Goal: Task Accomplishment & Management: Use online tool/utility

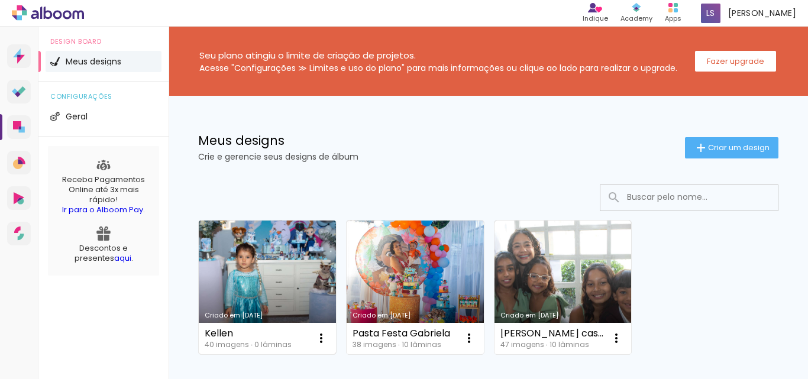
click at [266, 270] on link "Criado em [DATE]" at bounding box center [267, 288] width 137 height 134
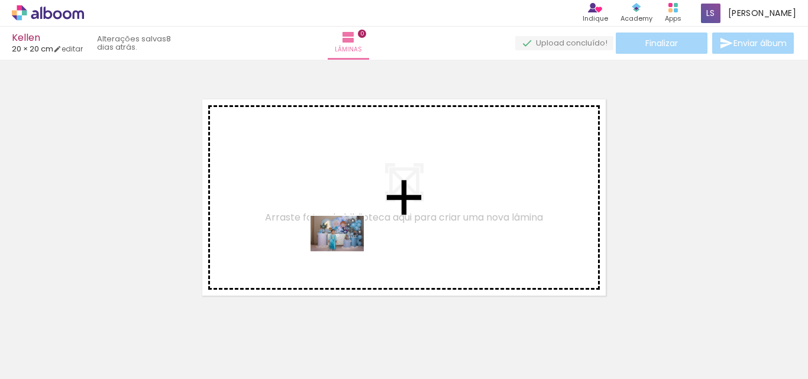
drag, startPoint x: 183, startPoint y: 350, endPoint x: 347, endPoint y: 250, distance: 191.6
click at [347, 250] on quentale-workspace at bounding box center [404, 189] width 808 height 379
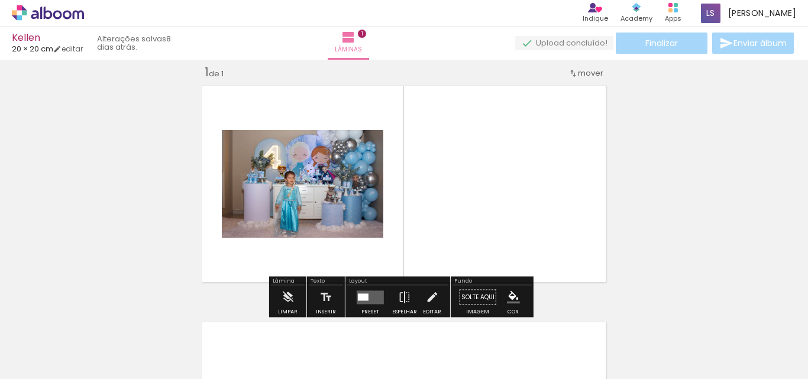
scroll to position [15, 0]
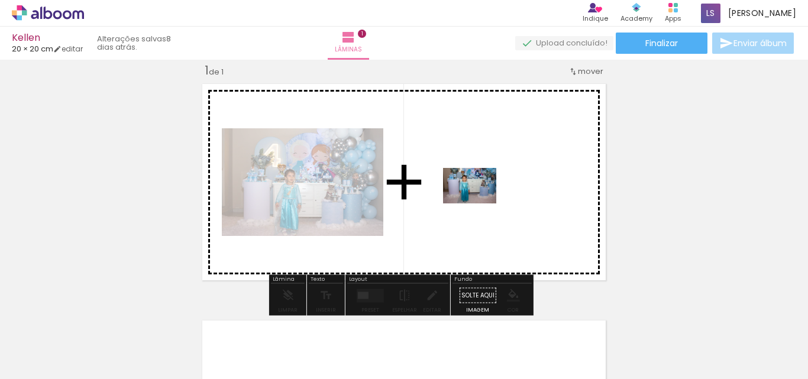
drag, startPoint x: 161, startPoint y: 325, endPoint x: 480, endPoint y: 203, distance: 342.1
click at [480, 203] on quentale-workspace at bounding box center [404, 189] width 808 height 379
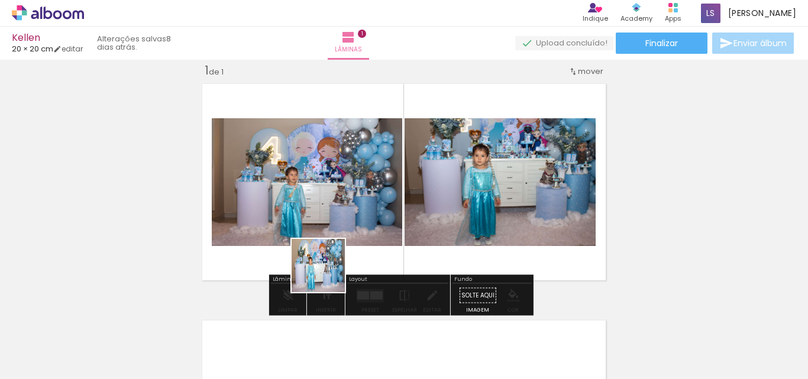
drag, startPoint x: 249, startPoint y: 347, endPoint x: 367, endPoint y: 240, distance: 159.9
click at [367, 240] on quentale-workspace at bounding box center [404, 189] width 808 height 379
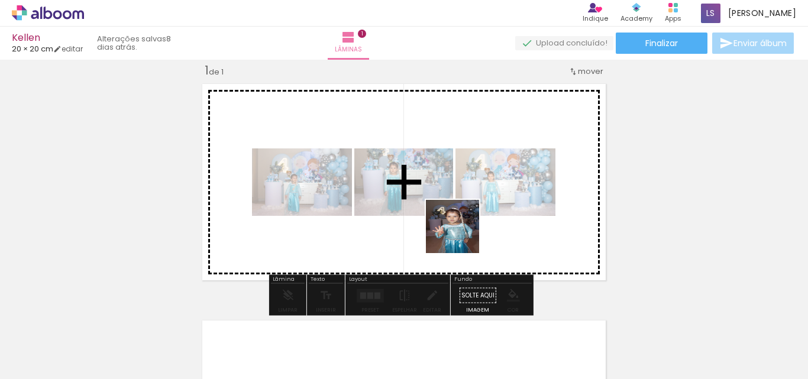
drag, startPoint x: 319, startPoint y: 348, endPoint x: 486, endPoint y: 215, distance: 213.8
click at [486, 215] on quentale-workspace at bounding box center [404, 189] width 808 height 379
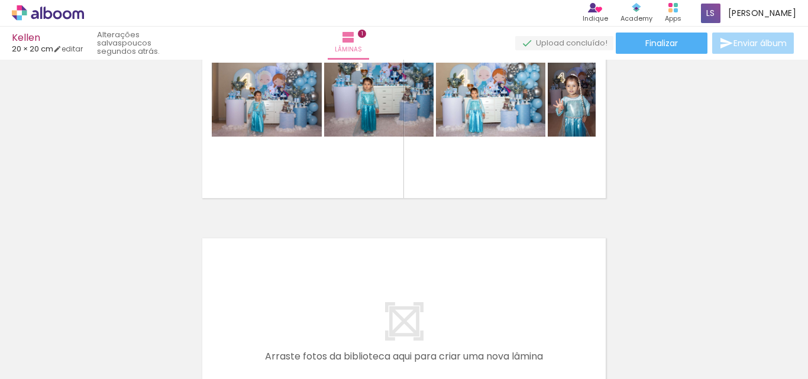
scroll to position [109, 0]
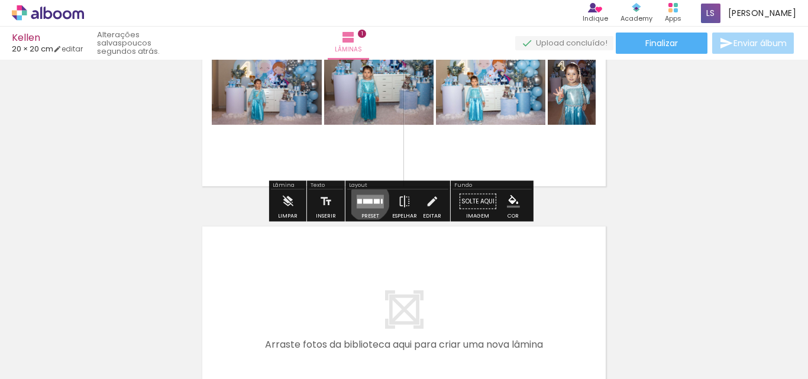
click at [366, 201] on div at bounding box center [367, 201] width 9 height 5
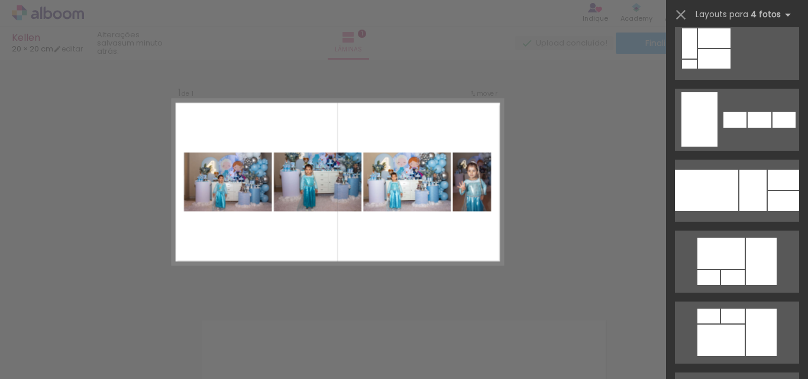
scroll to position [1108, 0]
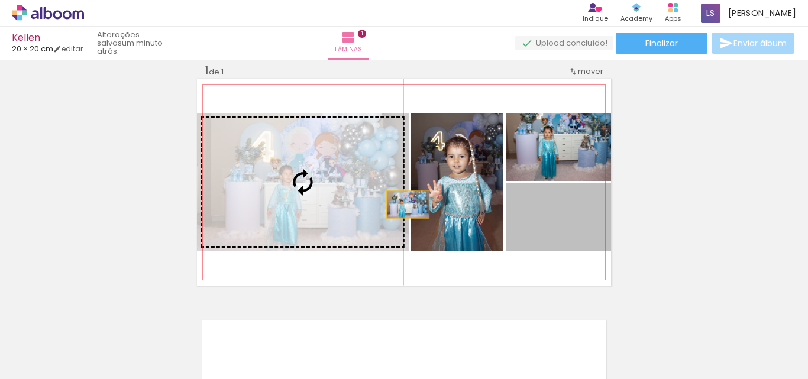
drag, startPoint x: 553, startPoint y: 241, endPoint x: 346, endPoint y: 198, distance: 211.5
click at [0, 0] on slot at bounding box center [0, 0] width 0 height 0
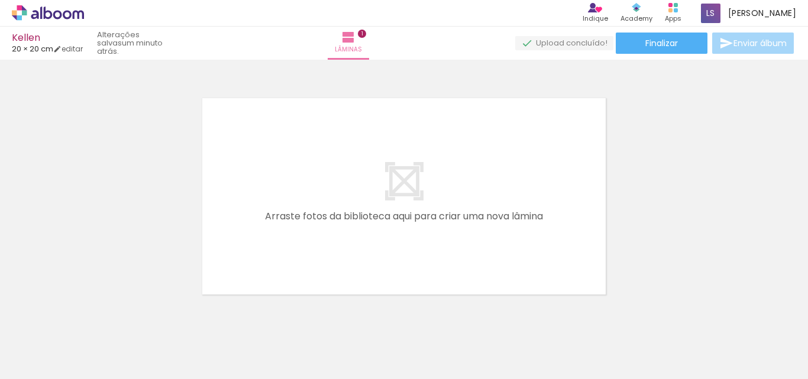
scroll to position [242, 0]
click at [381, 180] on quentale-layouter at bounding box center [404, 192] width 414 height 207
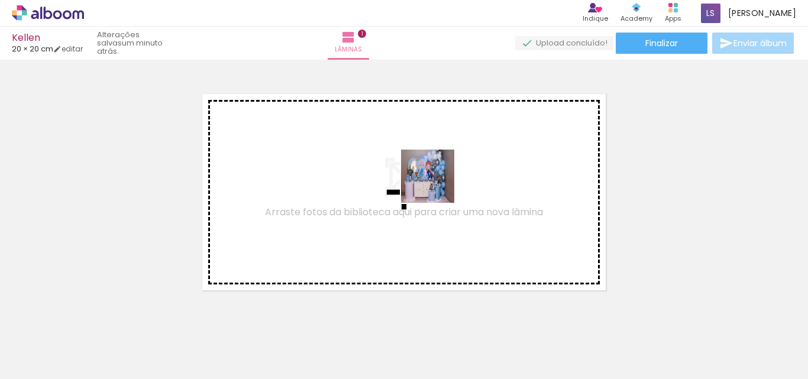
drag, startPoint x: 389, startPoint y: 342, endPoint x: 437, endPoint y: 185, distance: 164.3
click at [437, 185] on quentale-workspace at bounding box center [404, 189] width 808 height 379
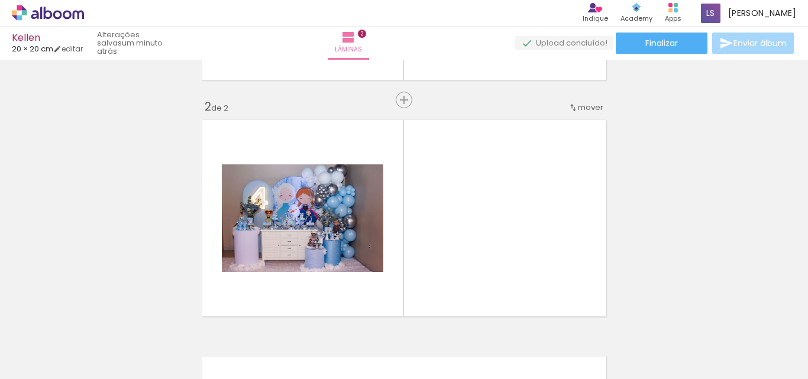
scroll to position [214, 0]
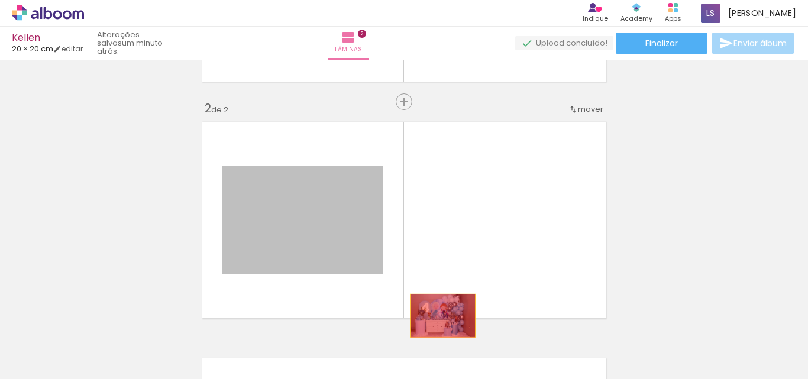
drag, startPoint x: 354, startPoint y: 234, endPoint x: 451, endPoint y: 332, distance: 138.4
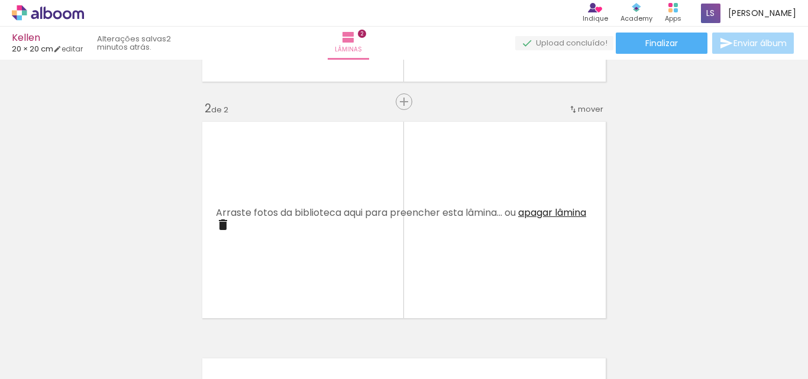
scroll to position [201, 0]
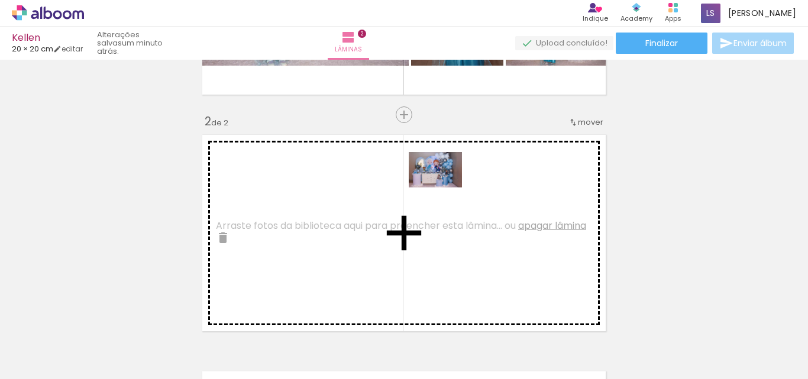
drag, startPoint x: 393, startPoint y: 350, endPoint x: 444, endPoint y: 186, distance: 171.2
click at [444, 186] on quentale-workspace at bounding box center [404, 189] width 808 height 379
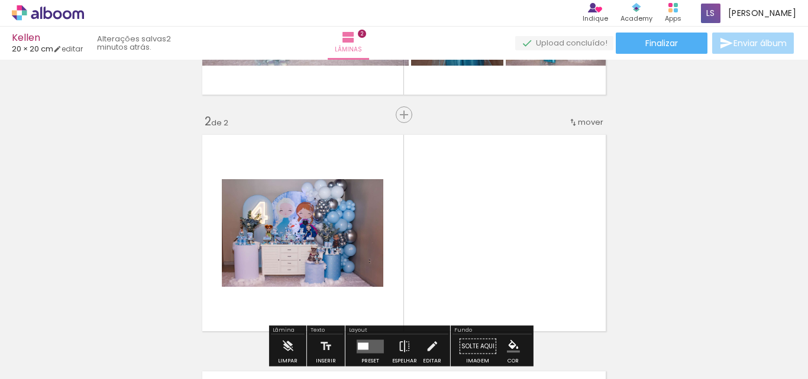
click at [584, 122] on span "mover" at bounding box center [590, 122] width 25 height 11
click at [575, 117] on paper-item "antes da 1" at bounding box center [556, 121] width 90 height 20
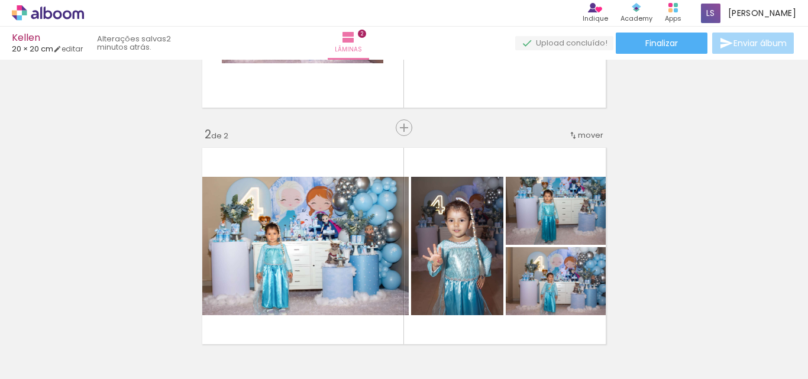
scroll to position [185, 0]
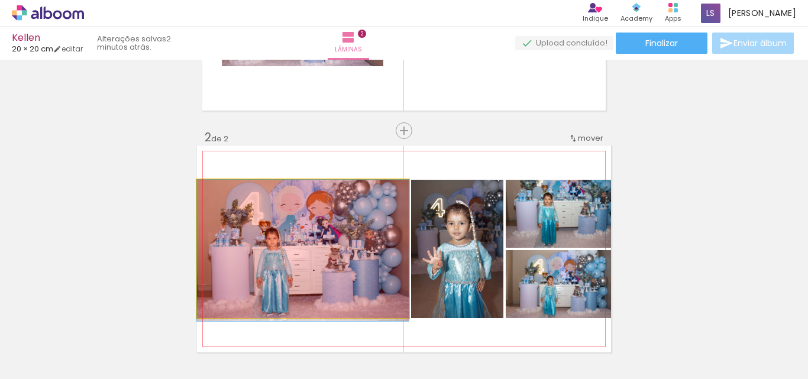
drag, startPoint x: 331, startPoint y: 227, endPoint x: 373, endPoint y: 315, distance: 97.9
click at [373, 315] on quentale-workspace at bounding box center [404, 189] width 808 height 379
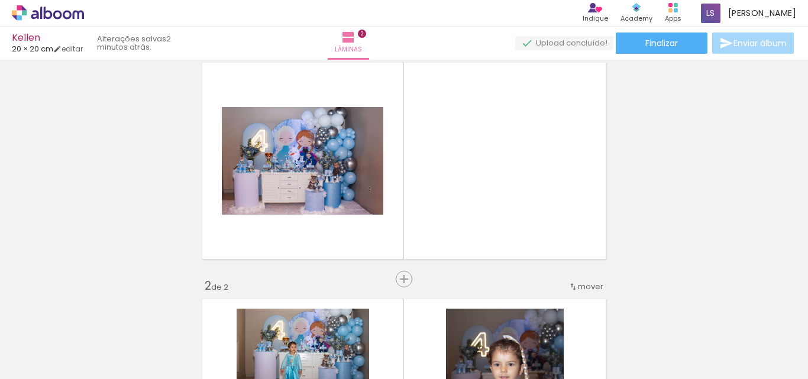
scroll to position [19, 0]
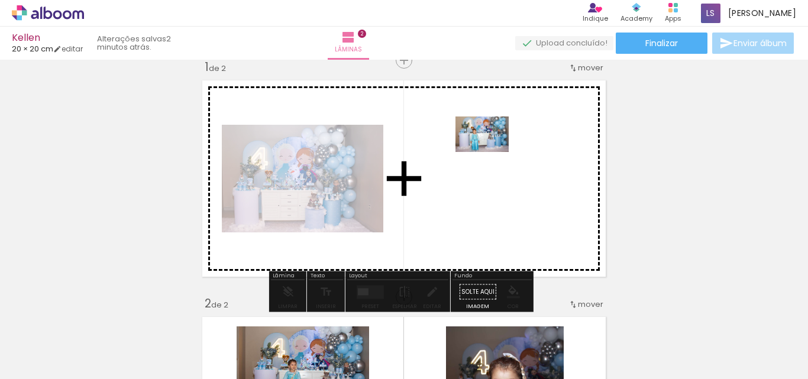
drag, startPoint x: 263, startPoint y: 342, endPoint x: 491, endPoint y: 152, distance: 297.3
click at [491, 152] on quentale-workspace at bounding box center [404, 189] width 808 height 379
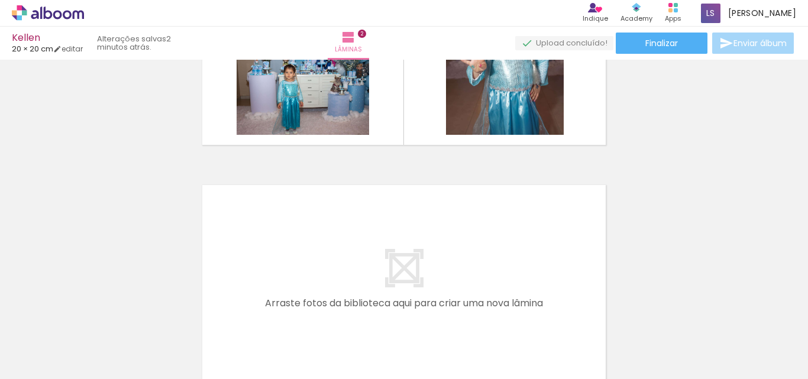
scroll to position [396, 0]
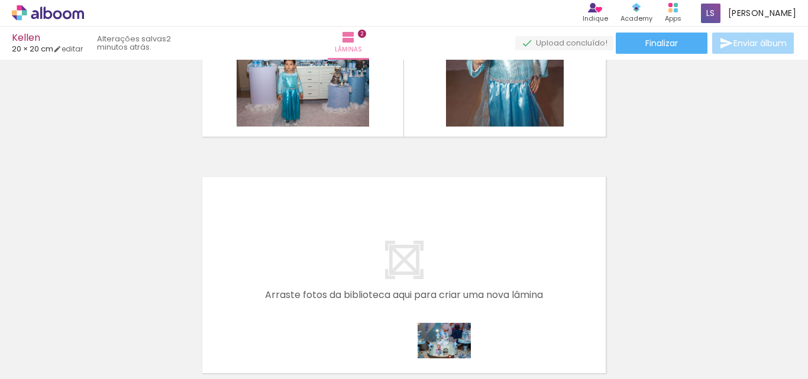
drag, startPoint x: 442, startPoint y: 345, endPoint x: 452, endPoint y: 359, distance: 17.7
click at [452, 359] on div at bounding box center [450, 339] width 59 height 39
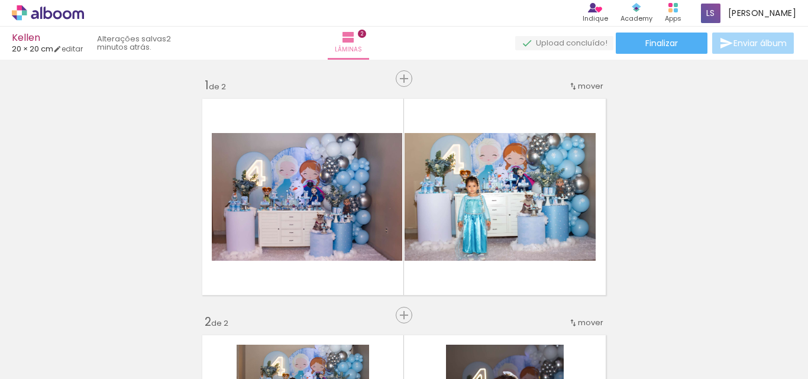
scroll to position [0, 0]
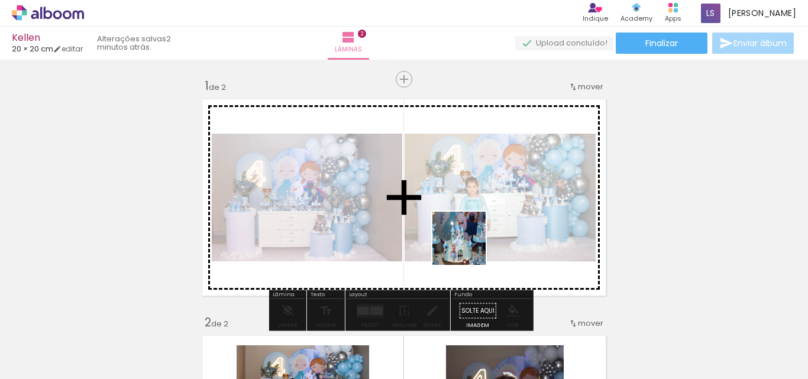
drag, startPoint x: 448, startPoint y: 352, endPoint x: 468, endPoint y: 247, distance: 107.1
click at [468, 247] on quentale-workspace at bounding box center [404, 189] width 808 height 379
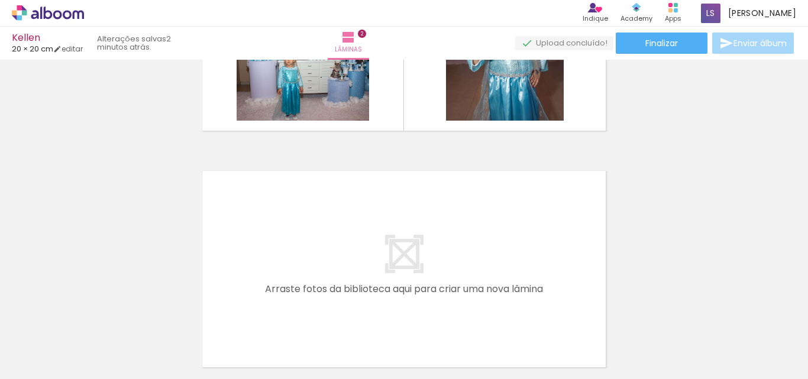
scroll to position [407, 0]
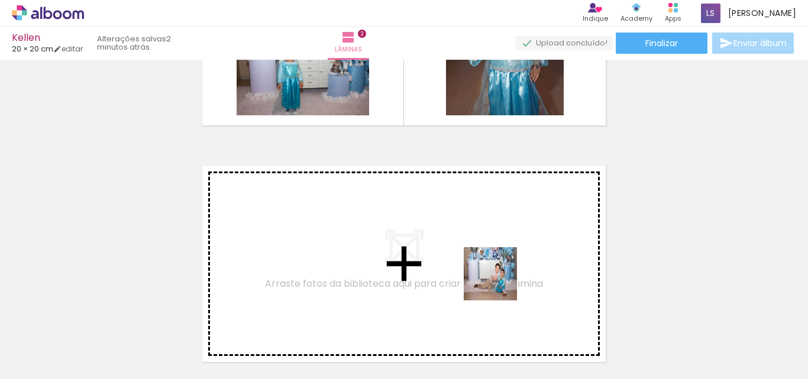
drag, startPoint x: 519, startPoint y: 343, endPoint x: 494, endPoint y: 274, distance: 73.7
click at [494, 274] on quentale-workspace at bounding box center [404, 189] width 808 height 379
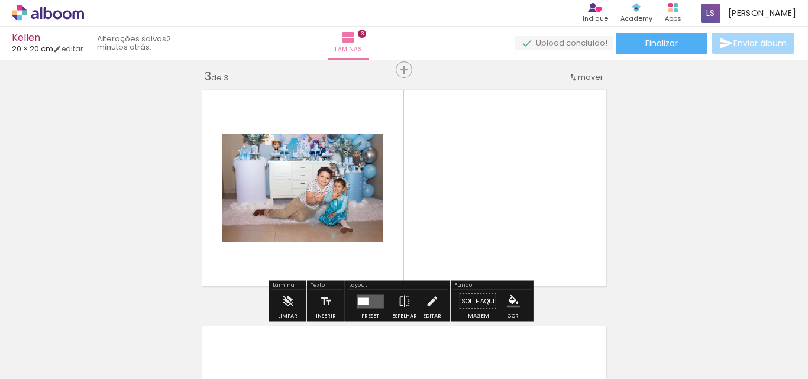
scroll to position [489, 0]
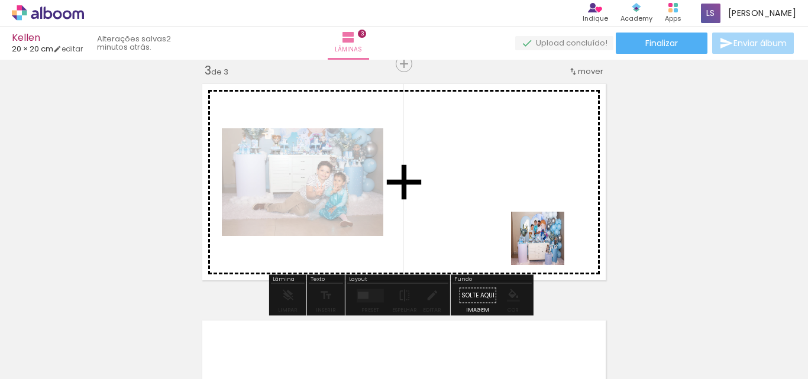
drag, startPoint x: 592, startPoint y: 347, endPoint x: 538, endPoint y: 238, distance: 121.7
click at [538, 238] on quentale-workspace at bounding box center [404, 189] width 808 height 379
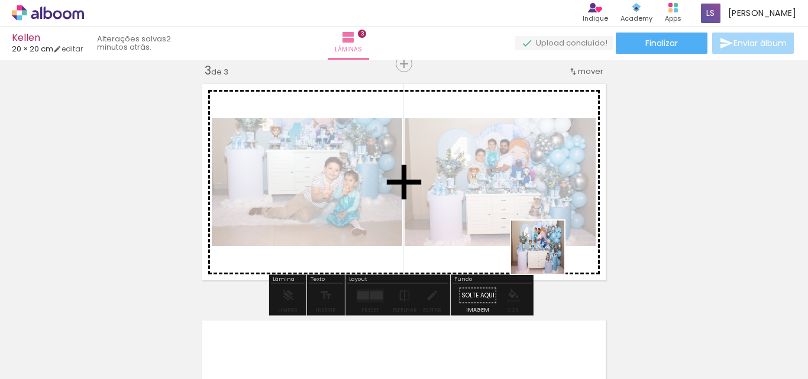
drag, startPoint x: 661, startPoint y: 347, endPoint x: 544, endPoint y: 256, distance: 148.4
click at [544, 256] on quentale-workspace at bounding box center [404, 189] width 808 height 379
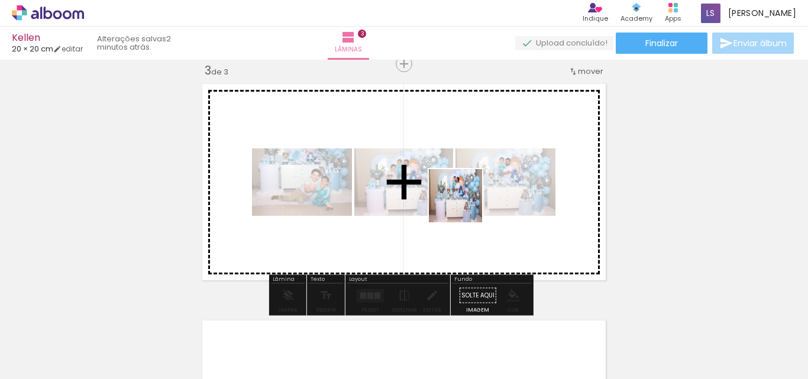
drag, startPoint x: 725, startPoint y: 346, endPoint x: 457, endPoint y: 199, distance: 306.3
click at [457, 199] on quentale-workspace at bounding box center [404, 189] width 808 height 379
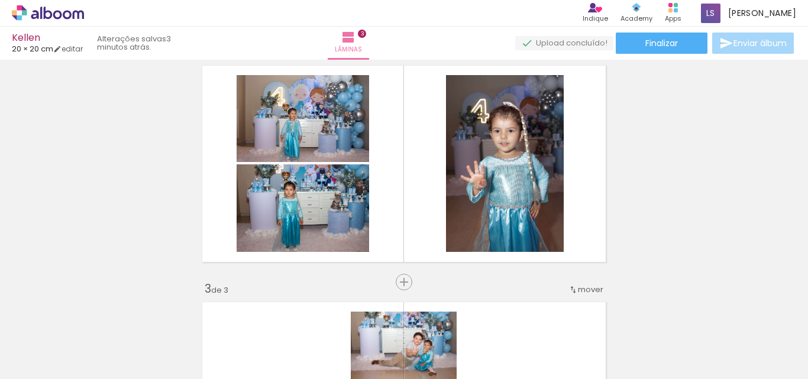
scroll to position [237, 0]
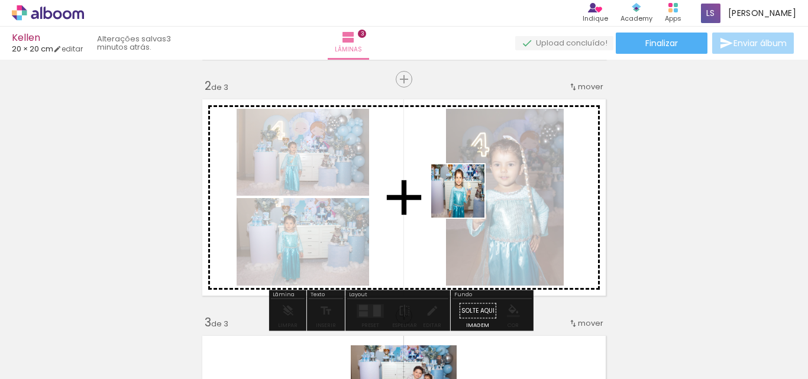
drag, startPoint x: 409, startPoint y: 340, endPoint x: 467, endPoint y: 200, distance: 151.1
click at [467, 200] on quentale-workspace at bounding box center [404, 189] width 808 height 379
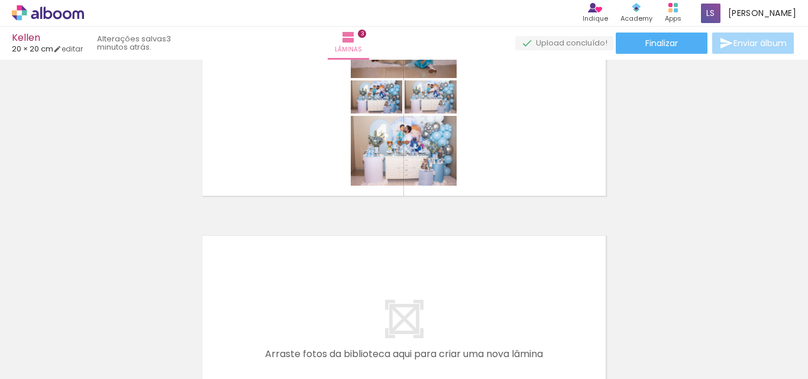
scroll to position [683, 0]
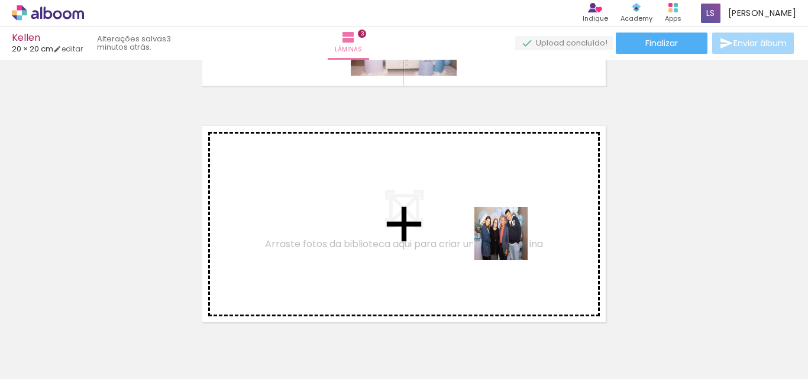
drag, startPoint x: 540, startPoint y: 349, endPoint x: 510, endPoint y: 243, distance: 110.7
click at [510, 243] on quentale-workspace at bounding box center [404, 189] width 808 height 379
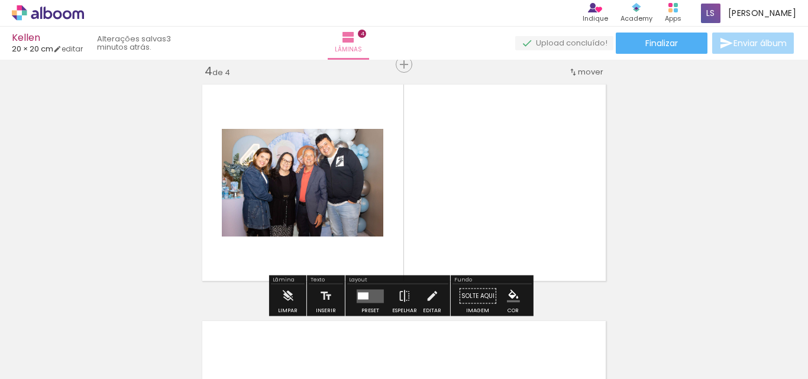
scroll to position [725, 0]
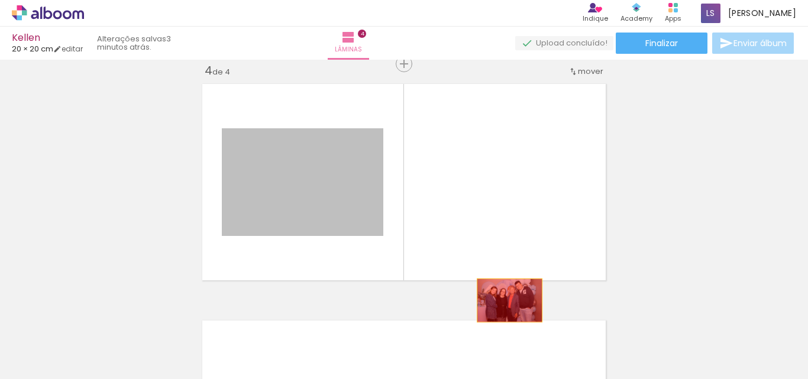
drag, startPoint x: 336, startPoint y: 187, endPoint x: 528, endPoint y: 340, distance: 245.1
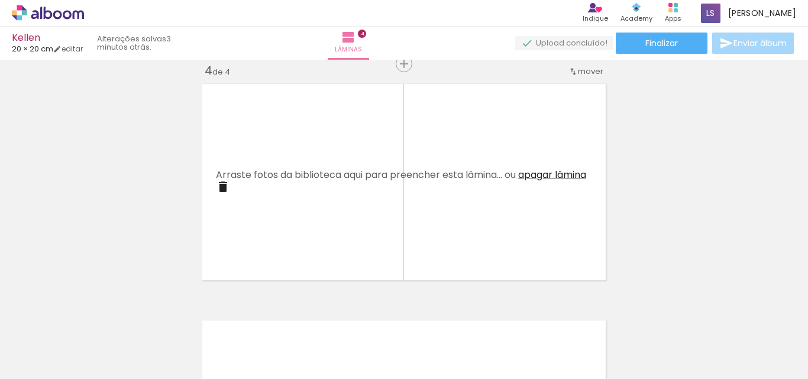
scroll to position [0, 602]
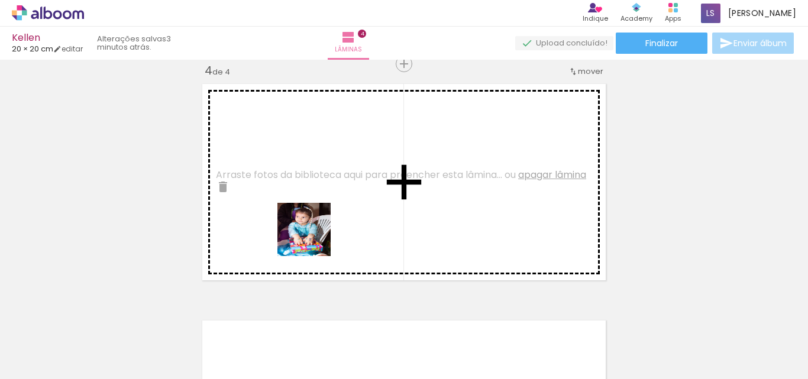
drag, startPoint x: 246, startPoint y: 345, endPoint x: 313, endPoint y: 238, distance: 126.2
click at [313, 238] on quentale-workspace at bounding box center [404, 189] width 808 height 379
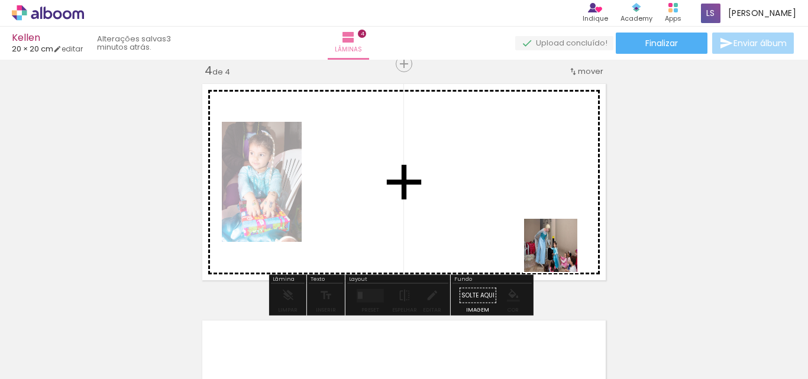
drag, startPoint x: 725, startPoint y: 353, endPoint x: 512, endPoint y: 234, distance: 243.4
click at [512, 234] on quentale-workspace at bounding box center [404, 189] width 808 height 379
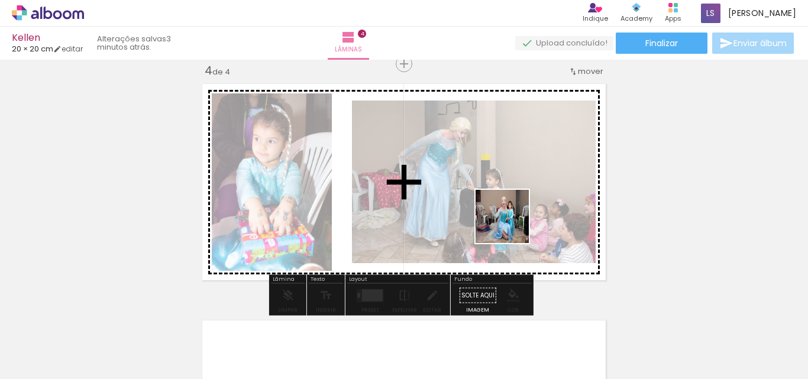
drag, startPoint x: 781, startPoint y: 347, endPoint x: 487, endPoint y: 222, distance: 318.8
click at [487, 222] on quentale-workspace at bounding box center [404, 189] width 808 height 379
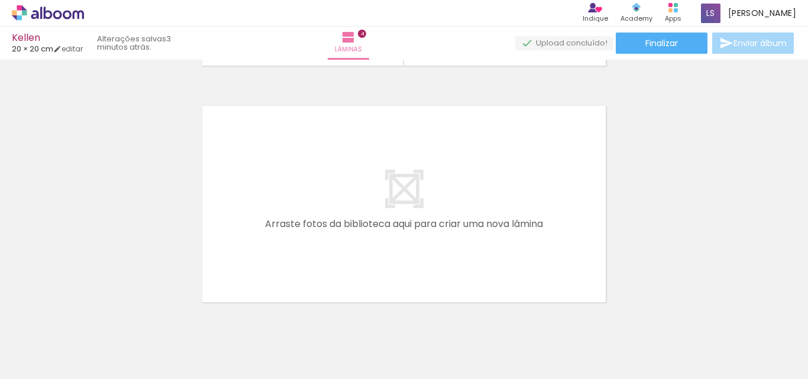
scroll to position [974, 0]
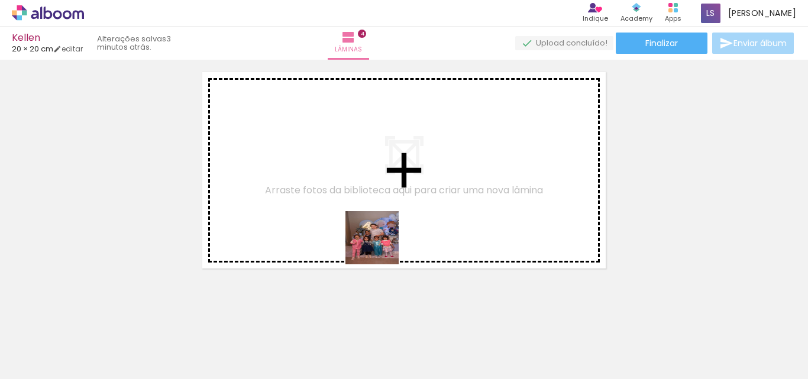
drag, startPoint x: 374, startPoint y: 352, endPoint x: 381, endPoint y: 245, distance: 106.7
click at [381, 245] on quentale-workspace at bounding box center [404, 189] width 808 height 379
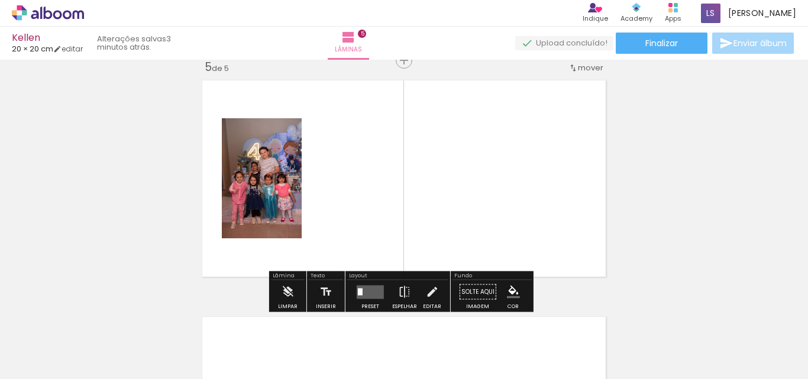
scroll to position [962, 0]
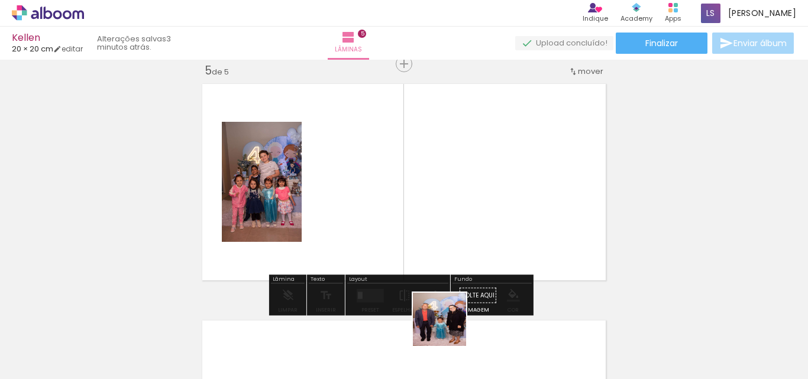
drag, startPoint x: 446, startPoint y: 344, endPoint x: 464, endPoint y: 248, distance: 97.4
click at [464, 248] on quentale-workspace at bounding box center [404, 189] width 808 height 379
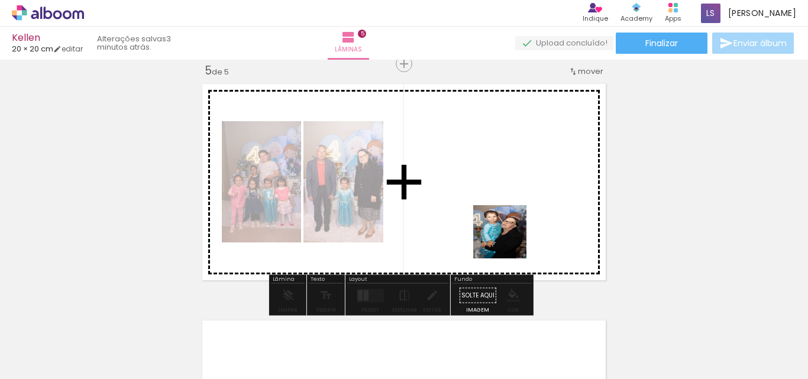
drag, startPoint x: 520, startPoint y: 348, endPoint x: 510, endPoint y: 230, distance: 118.1
click at [510, 230] on quentale-workspace at bounding box center [404, 189] width 808 height 379
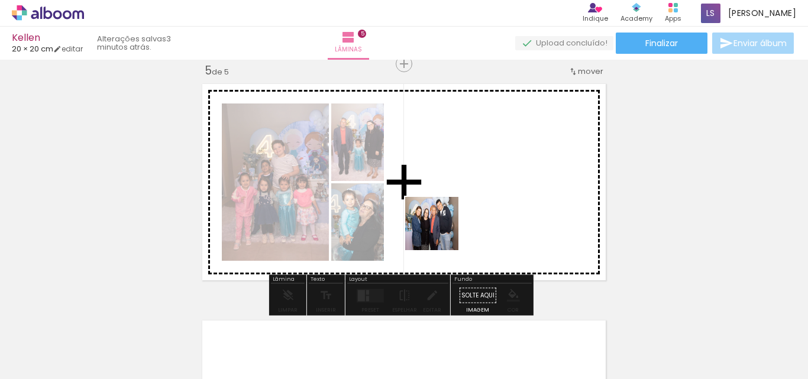
drag, startPoint x: 314, startPoint y: 351, endPoint x: 467, endPoint y: 216, distance: 203.6
click at [467, 216] on quentale-workspace at bounding box center [404, 189] width 808 height 379
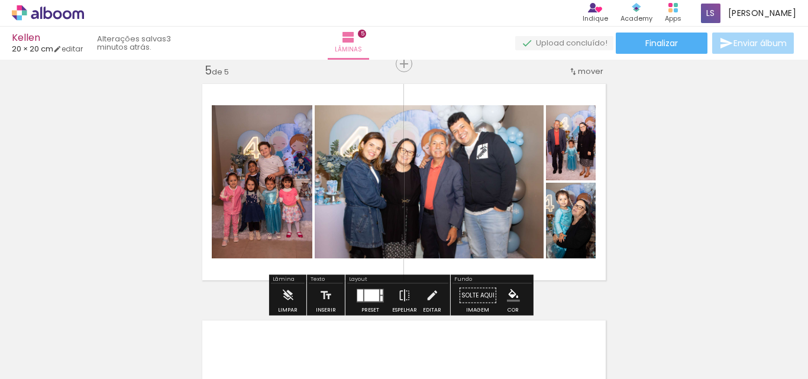
drag, startPoint x: 580, startPoint y: 338, endPoint x: 516, endPoint y: 212, distance: 141.3
click at [516, 212] on quentale-workspace at bounding box center [404, 189] width 808 height 379
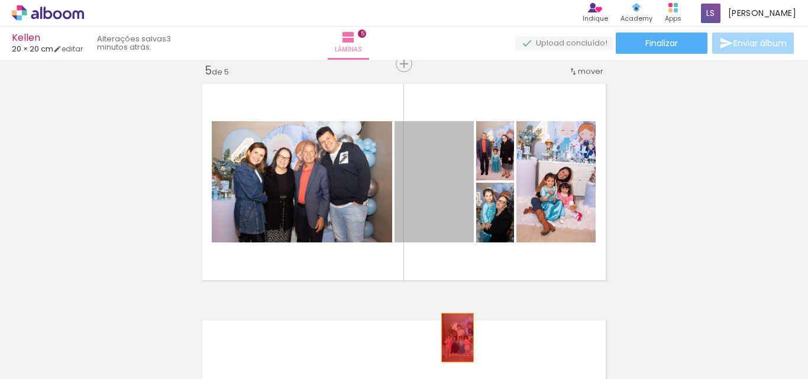
drag, startPoint x: 432, startPoint y: 192, endPoint x: 453, endPoint y: 338, distance: 147.0
click at [453, 338] on quentale-workspace at bounding box center [404, 189] width 808 height 379
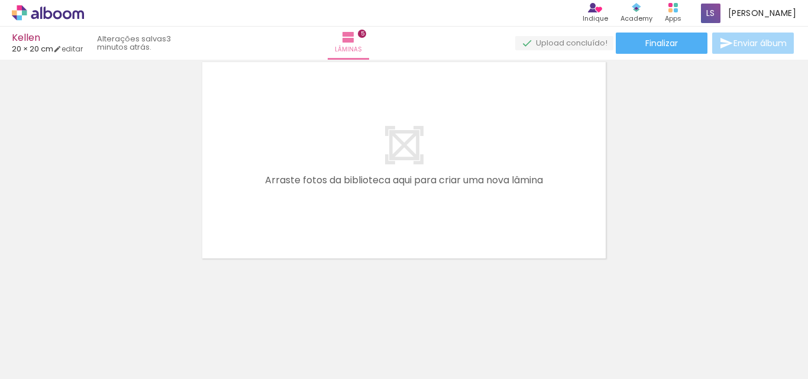
scroll to position [0, 719]
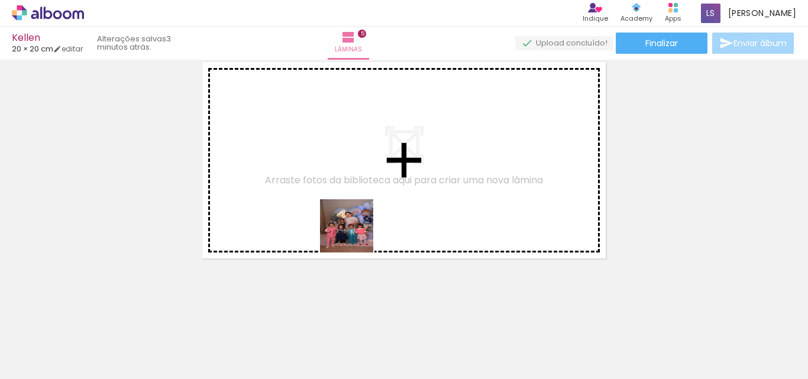
drag, startPoint x: 263, startPoint y: 341, endPoint x: 369, endPoint y: 214, distance: 165.4
click at [369, 214] on quentale-workspace at bounding box center [404, 189] width 808 height 379
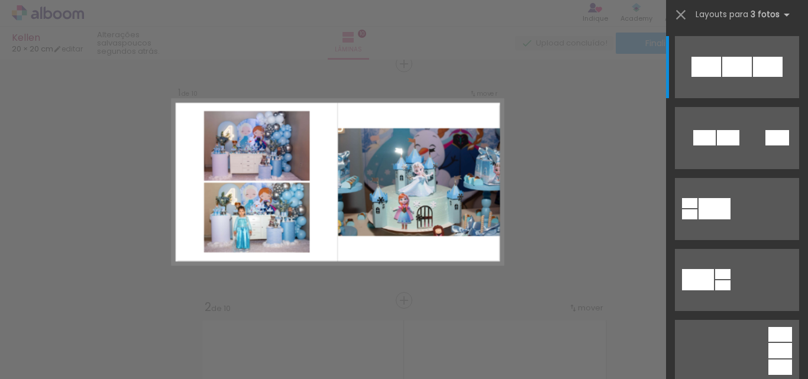
scroll to position [0, 1942]
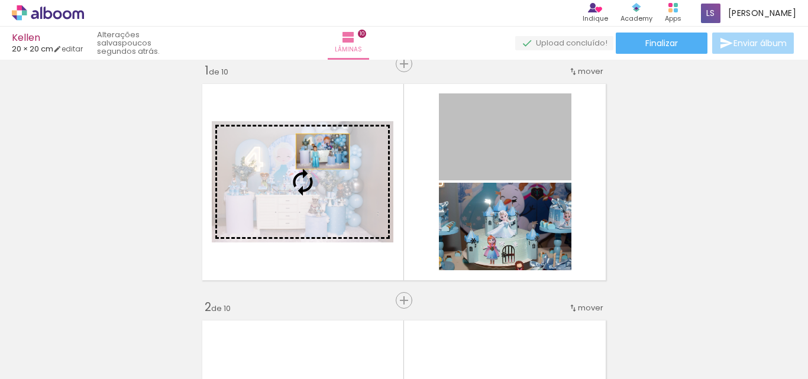
drag, startPoint x: 497, startPoint y: 135, endPoint x: 313, endPoint y: 152, distance: 184.7
click at [0, 0] on slot at bounding box center [0, 0] width 0 height 0
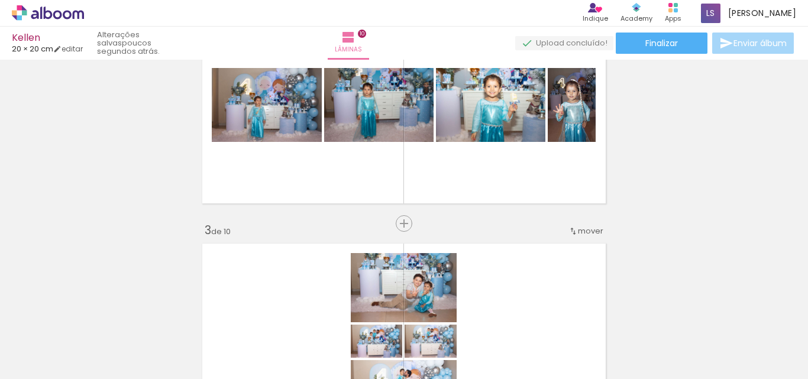
scroll to position [334, 0]
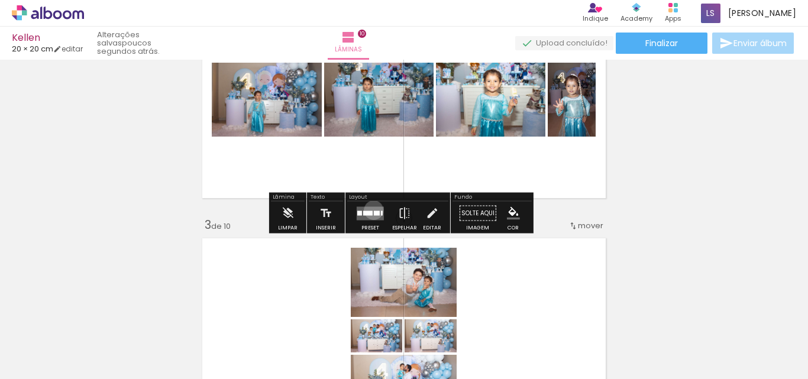
click at [371, 210] on quentale-layouter at bounding box center [370, 213] width 27 height 14
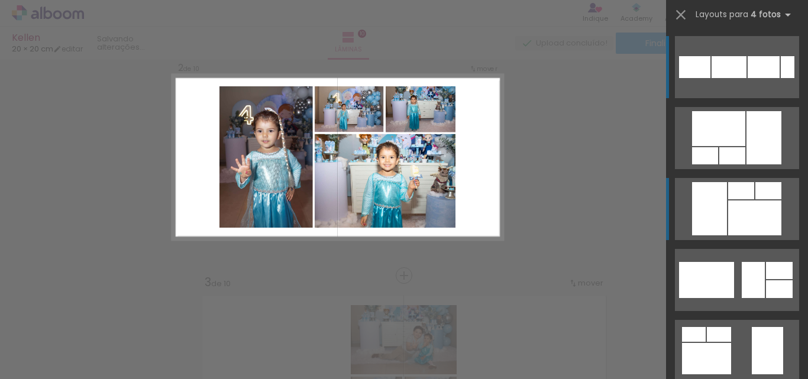
scroll to position [252, 0]
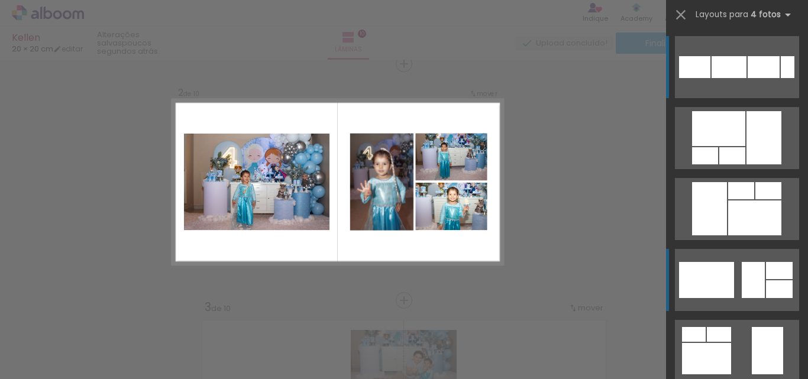
click at [735, 169] on quentale-layouter at bounding box center [737, 138] width 124 height 62
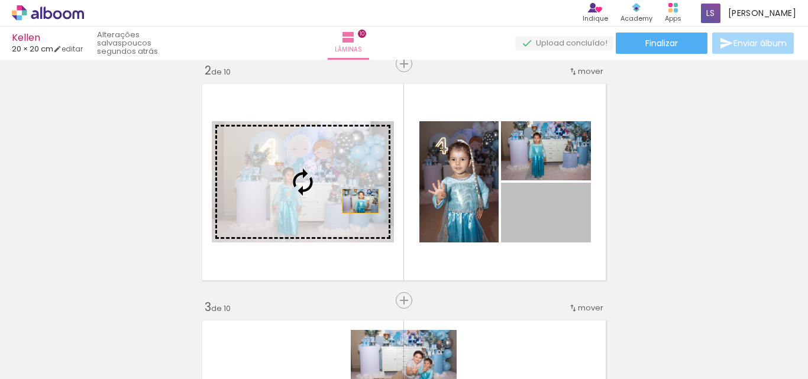
drag, startPoint x: 537, startPoint y: 234, endPoint x: 351, endPoint y: 201, distance: 188.7
click at [0, 0] on slot at bounding box center [0, 0] width 0 height 0
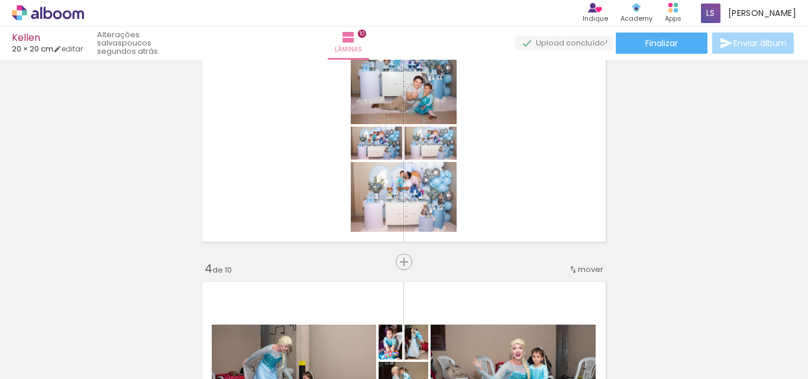
scroll to position [533, 0]
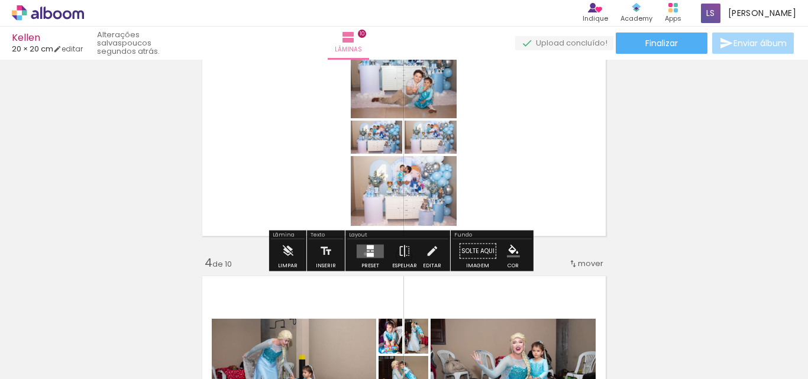
click at [363, 254] on quentale-layouter at bounding box center [370, 251] width 27 height 14
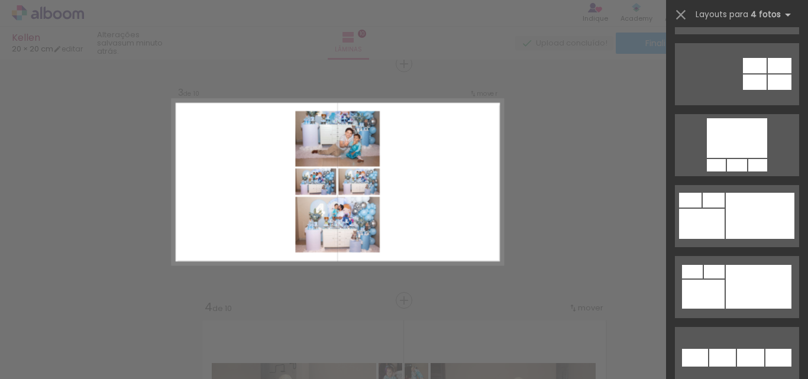
scroll to position [1060, 0]
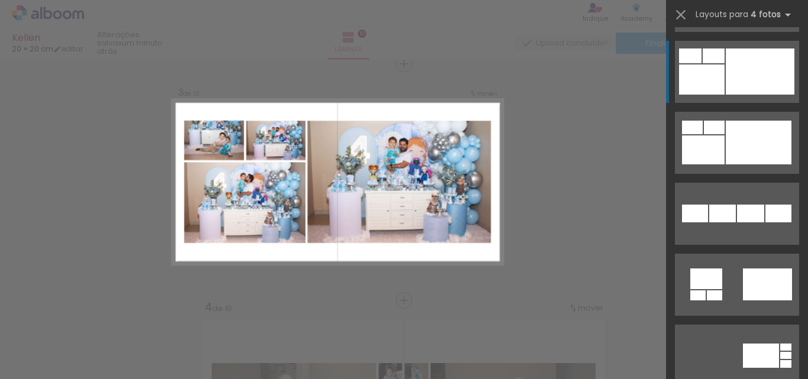
click at [747, 27] on div at bounding box center [737, 21] width 20 height 12
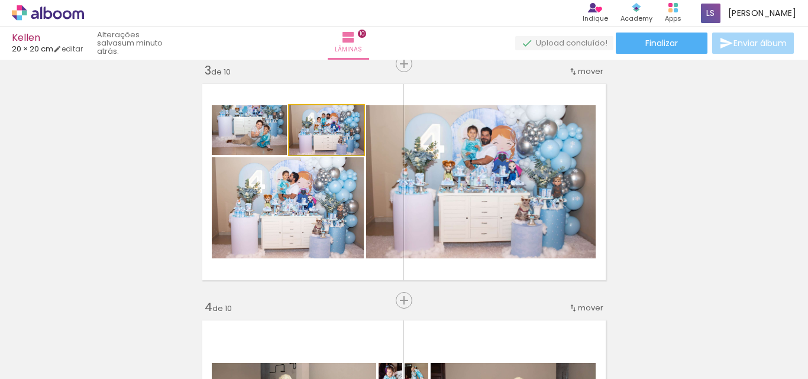
drag, startPoint x: 339, startPoint y: 140, endPoint x: 538, endPoint y: 177, distance: 202.8
click at [0, 0] on slot at bounding box center [0, 0] width 0 height 0
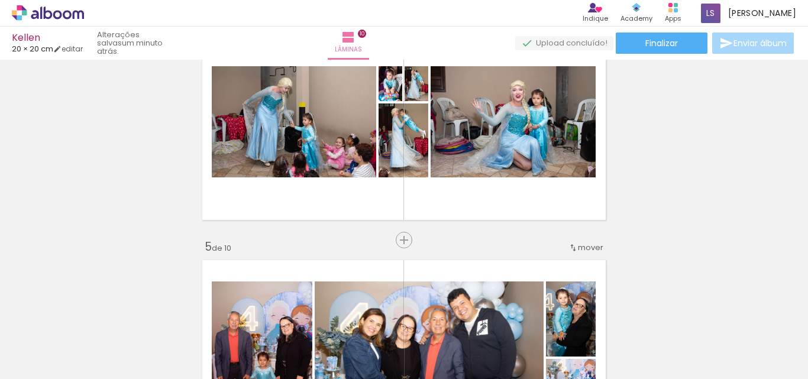
scroll to position [774, 0]
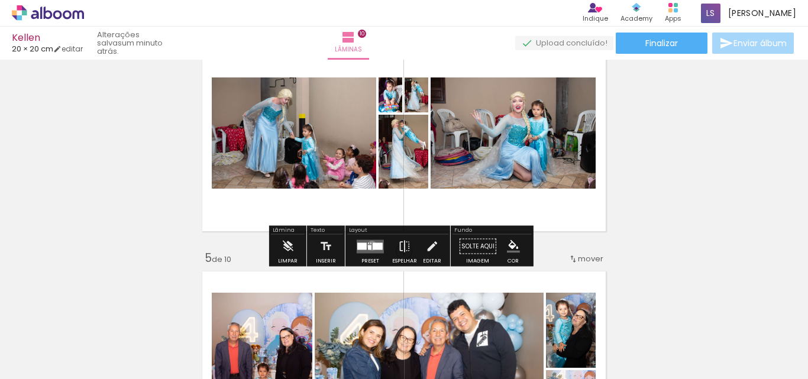
click at [369, 245] on quentale-layouter at bounding box center [370, 247] width 27 height 14
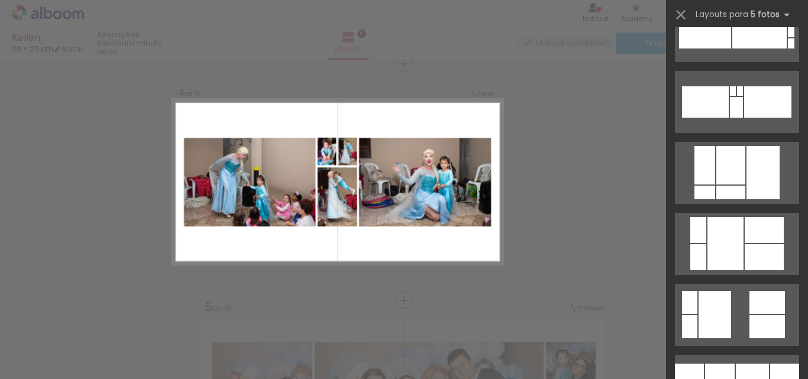
scroll to position [845, 0]
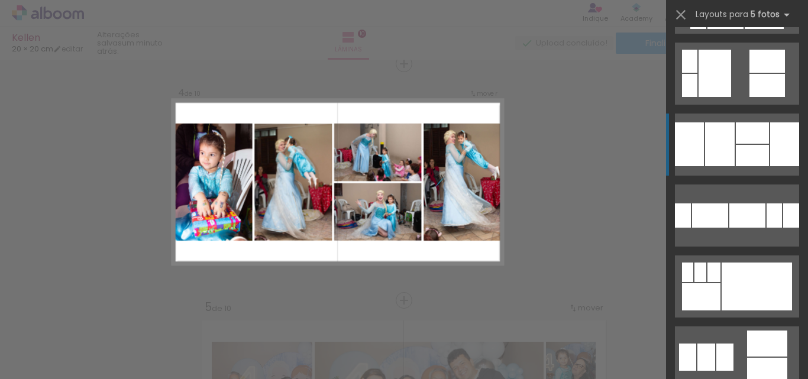
click at [751, 161] on div at bounding box center [752, 155] width 33 height 21
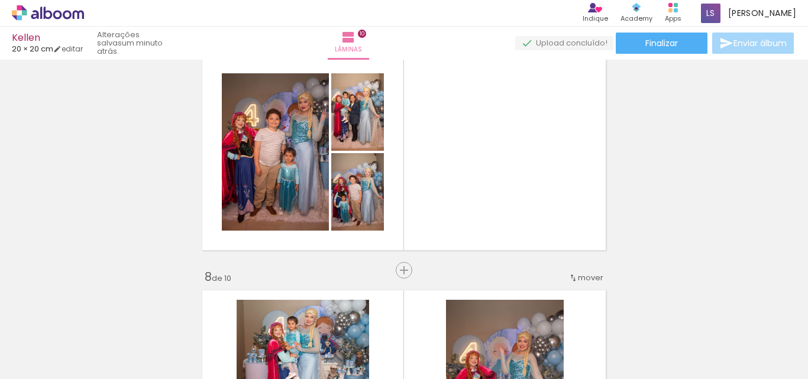
scroll to position [1470, 0]
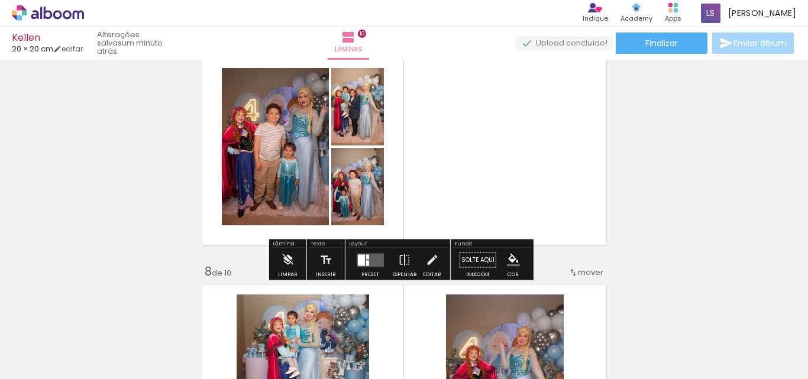
click at [366, 264] on div at bounding box center [367, 262] width 3 height 5
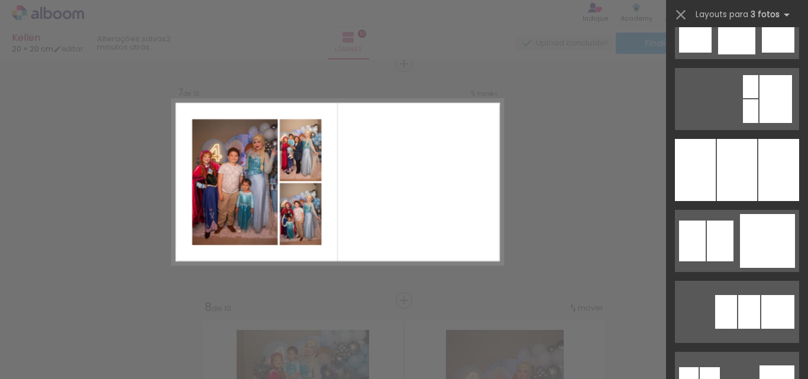
scroll to position [1061, 0]
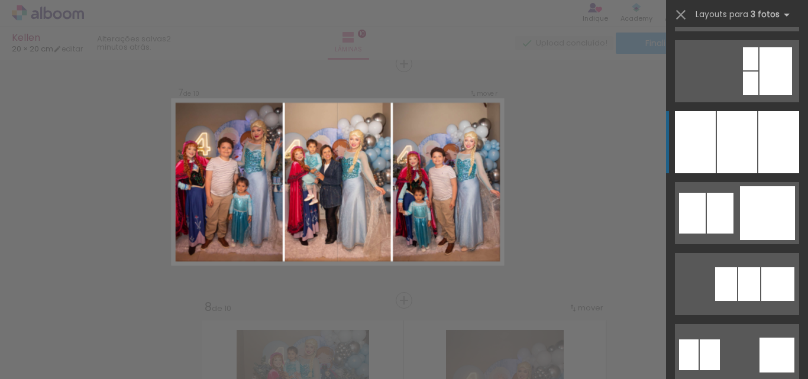
click at [735, 142] on div at bounding box center [737, 142] width 40 height 62
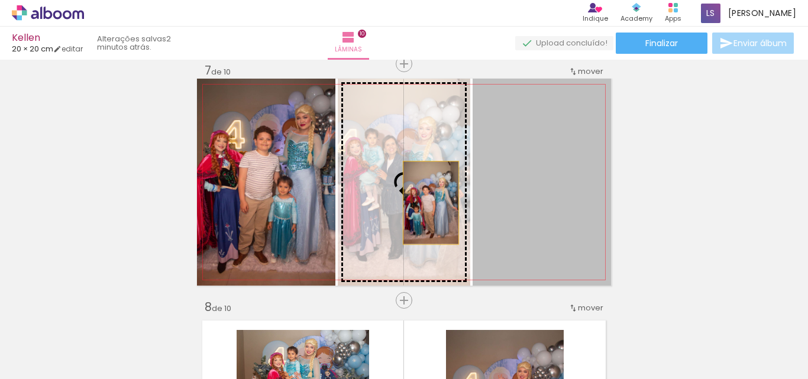
drag, startPoint x: 516, startPoint y: 207, endPoint x: 391, endPoint y: 201, distance: 125.5
click at [0, 0] on slot at bounding box center [0, 0] width 0 height 0
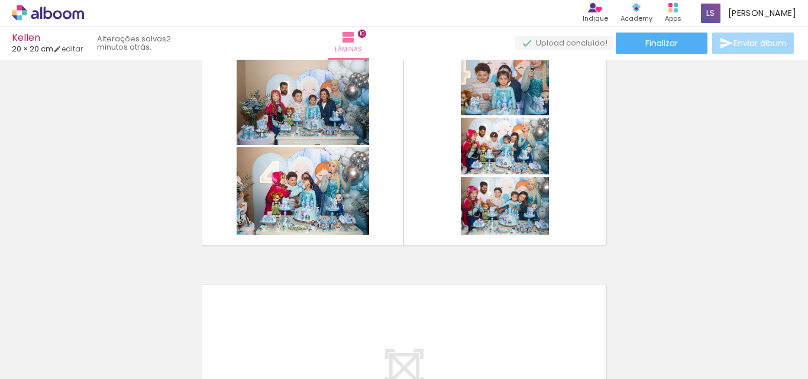
scroll to position [2403, 0]
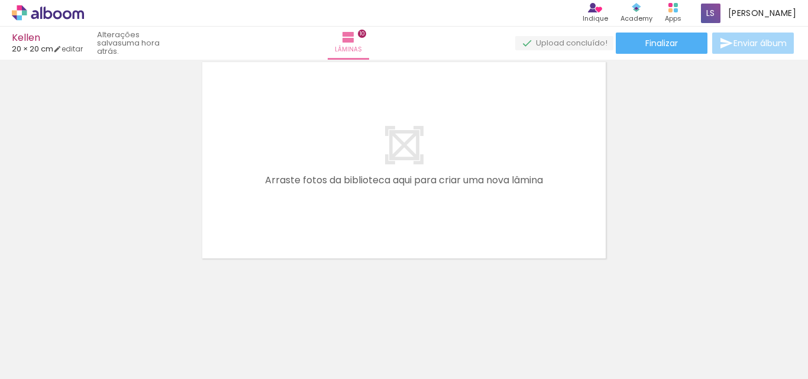
scroll to position [0, 1942]
